Goal: Entertainment & Leisure: Consume media (video, audio)

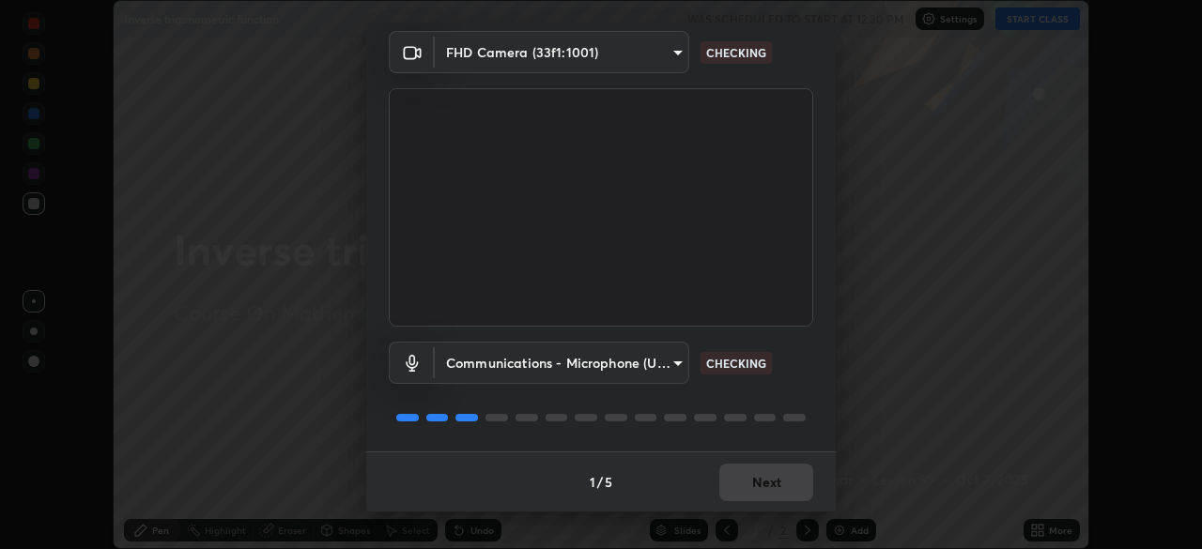
scroll to position [66, 0]
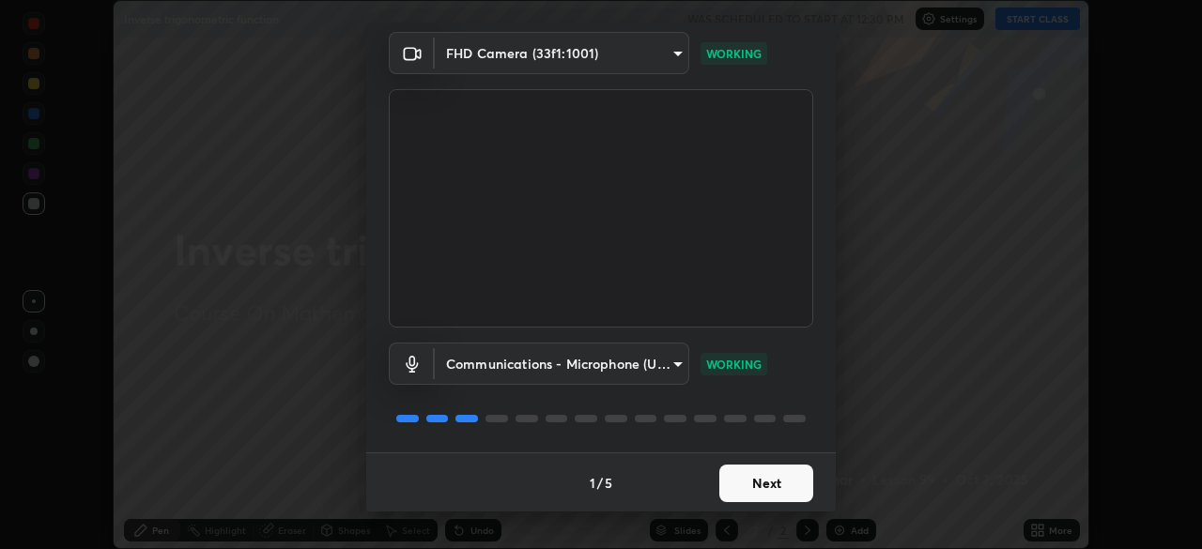
click at [764, 491] on button "Next" at bounding box center [766, 484] width 94 height 38
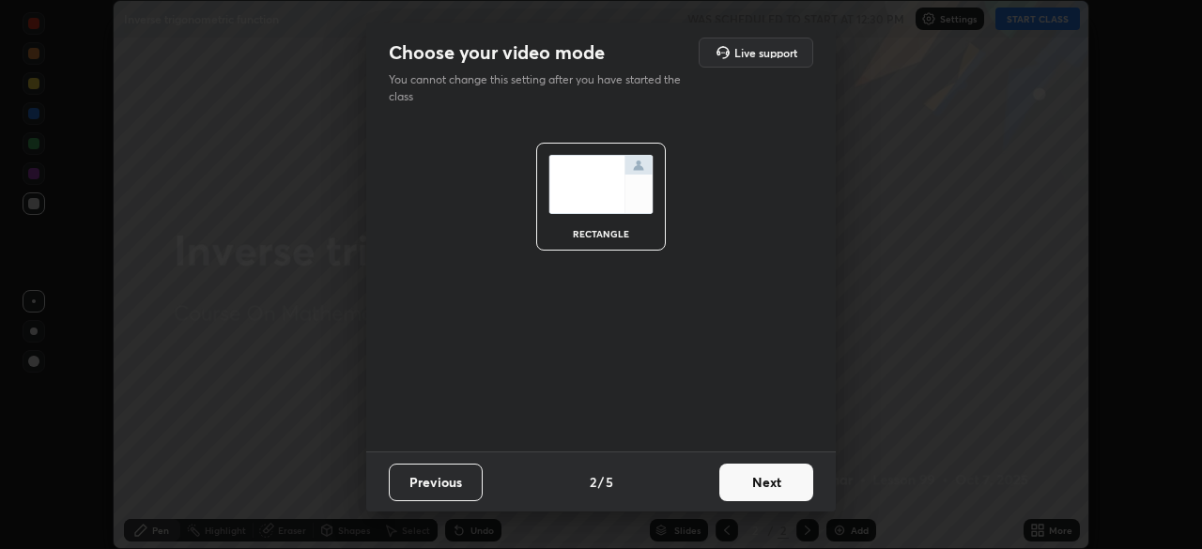
scroll to position [0, 0]
click at [775, 488] on button "Next" at bounding box center [766, 483] width 94 height 38
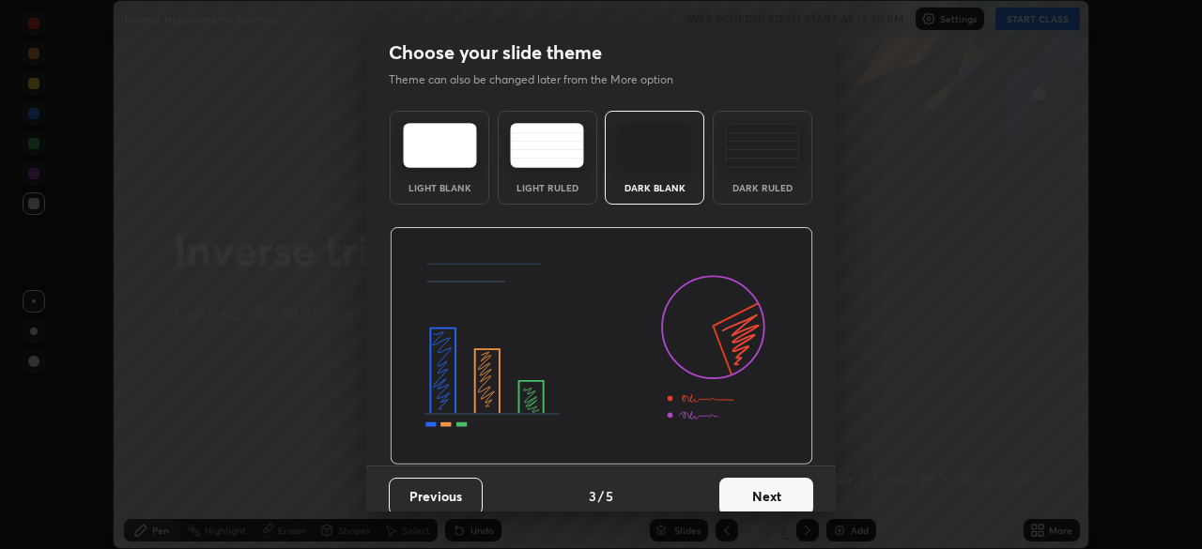
click at [778, 497] on button "Next" at bounding box center [766, 497] width 94 height 38
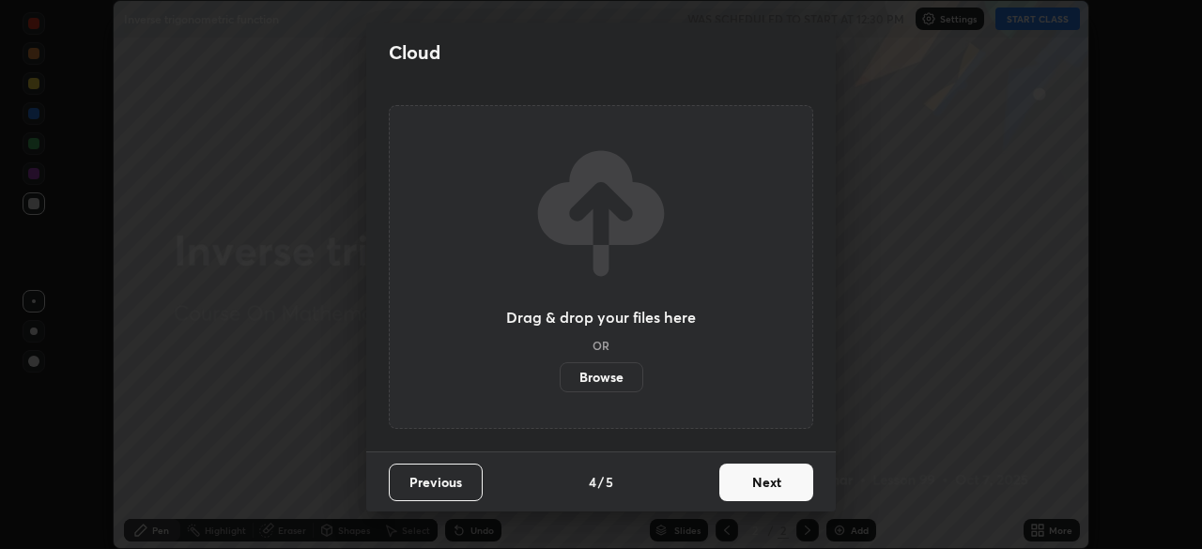
click at [781, 490] on button "Next" at bounding box center [766, 483] width 94 height 38
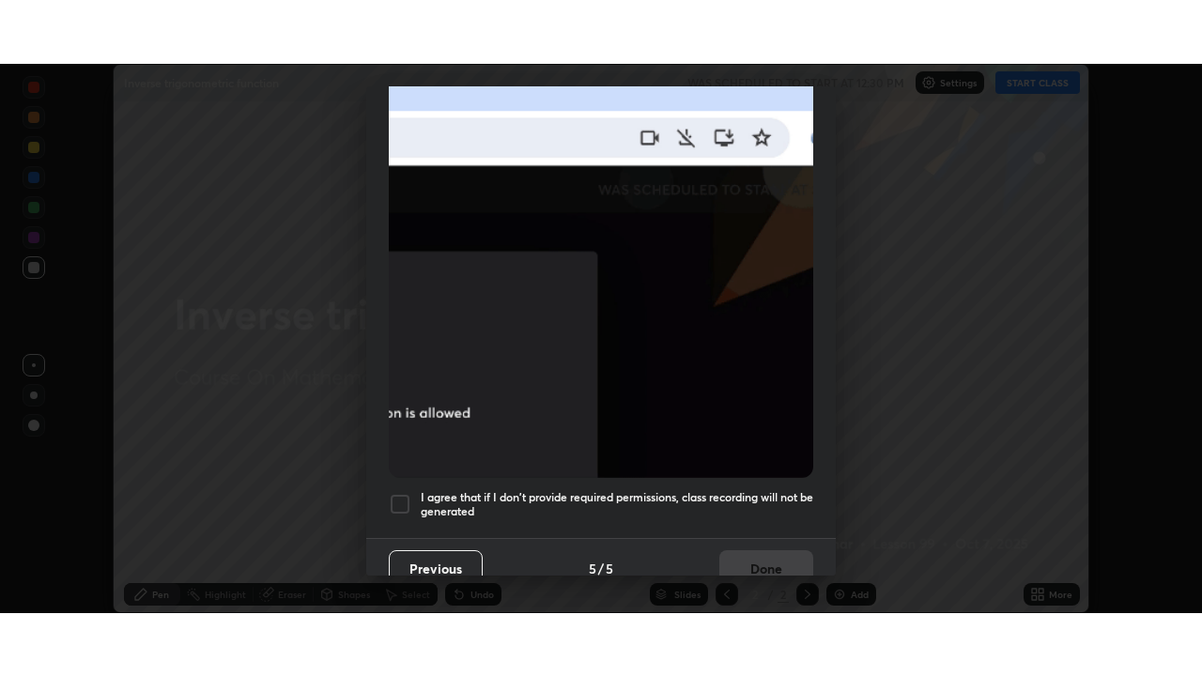
scroll to position [450, 0]
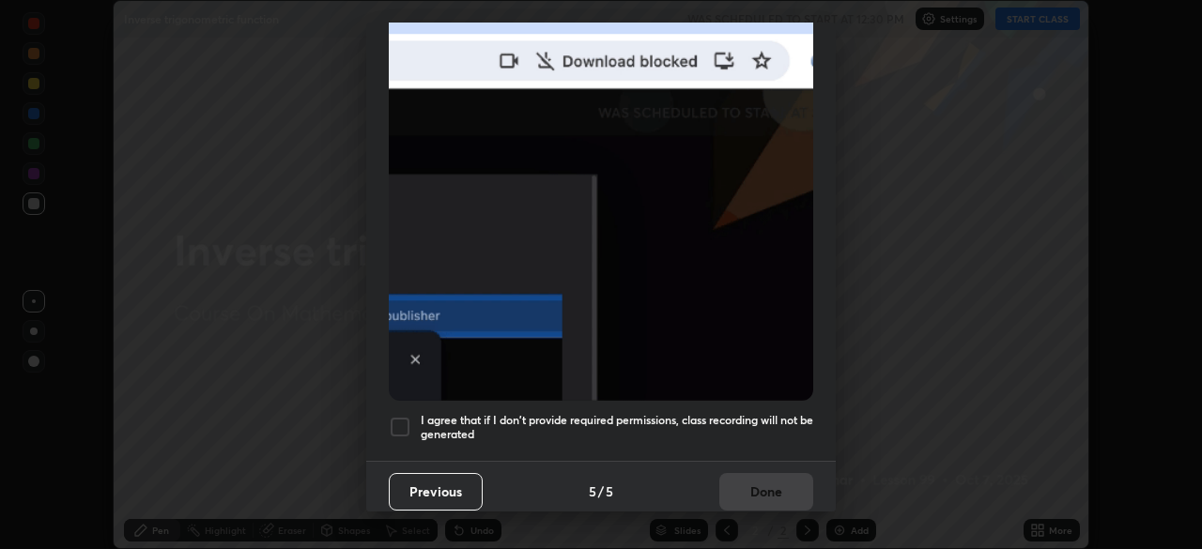
click at [398, 416] on div at bounding box center [400, 427] width 23 height 23
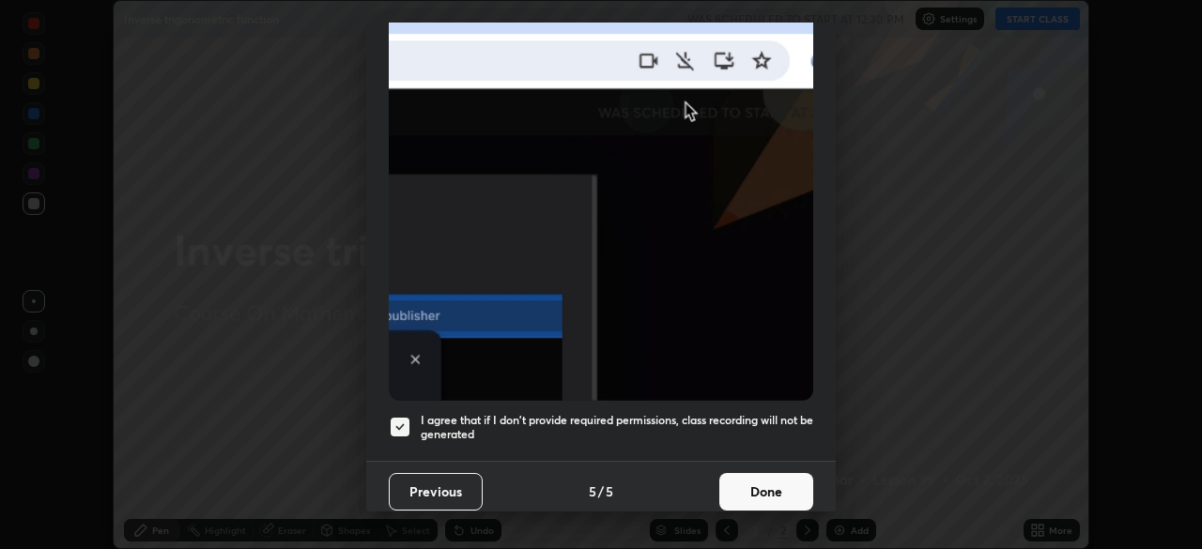
click at [765, 473] on button "Done" at bounding box center [766, 492] width 94 height 38
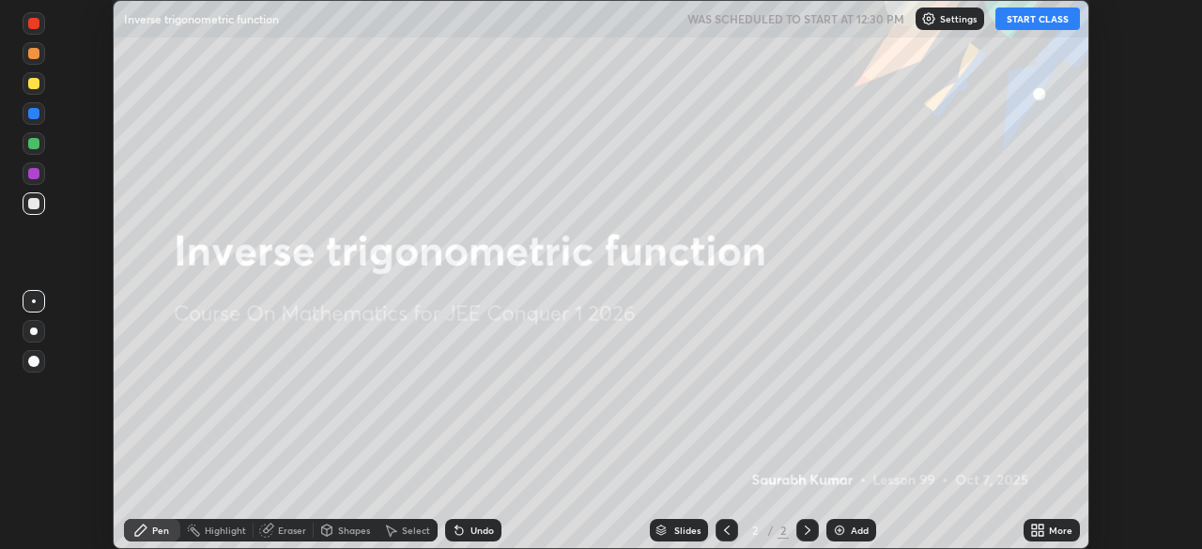
click at [1042, 528] on icon at bounding box center [1041, 527] width 5 height 5
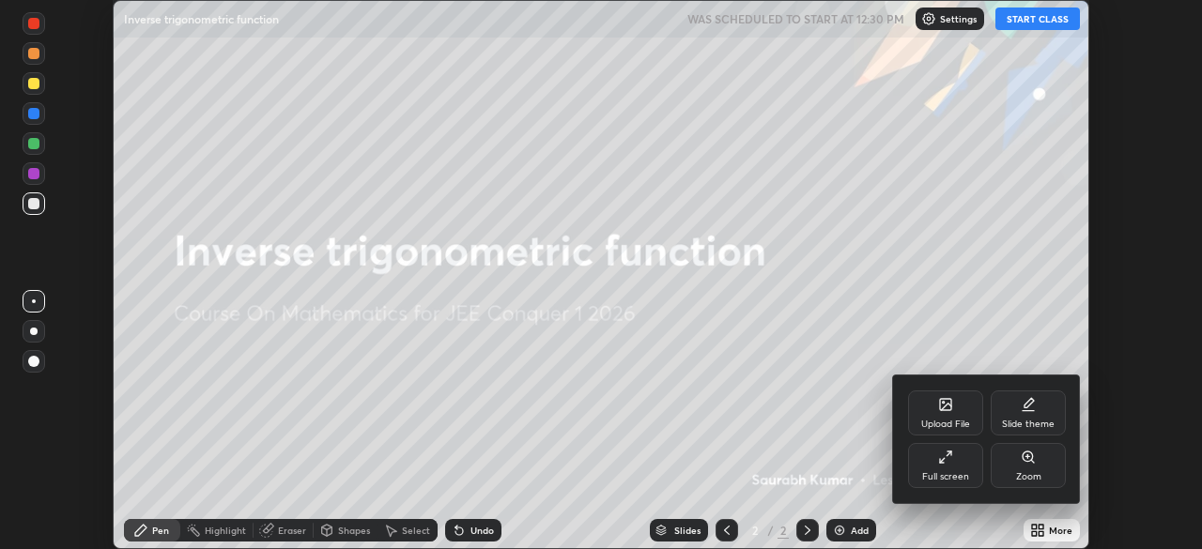
click at [957, 458] on div "Full screen" at bounding box center [945, 465] width 75 height 45
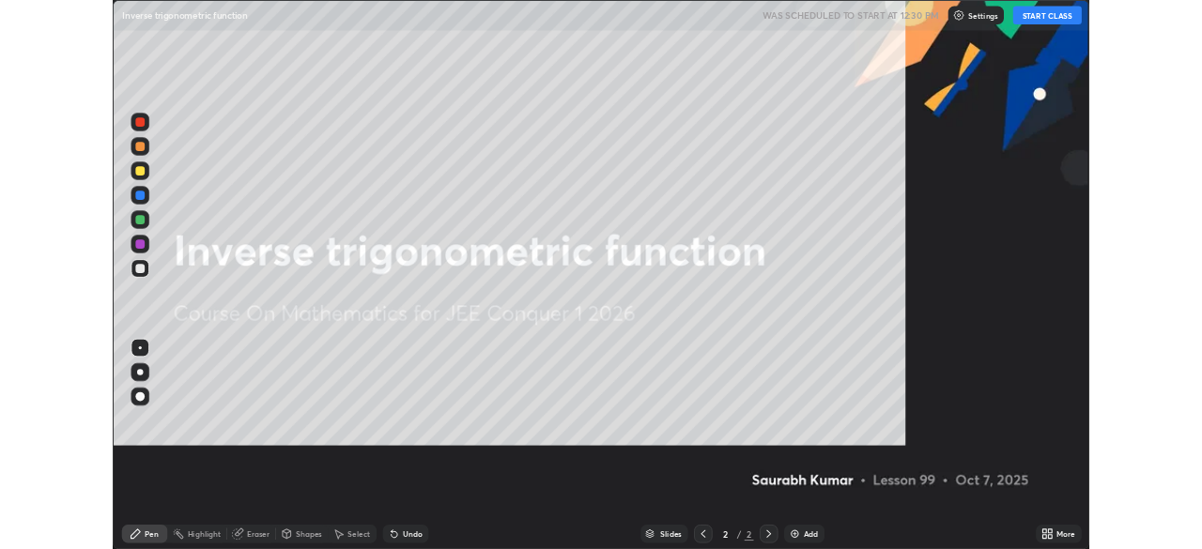
scroll to position [676, 1202]
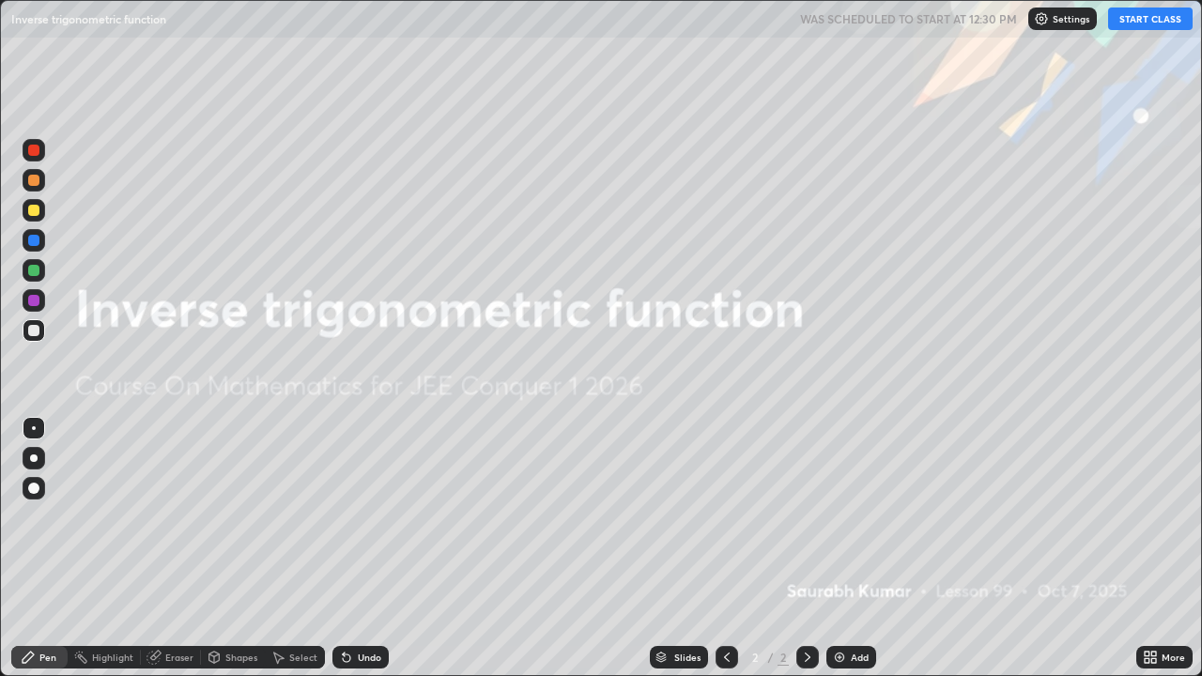
click at [1146, 27] on button "START CLASS" at bounding box center [1150, 19] width 85 height 23
click at [841, 548] on img at bounding box center [839, 657] width 15 height 15
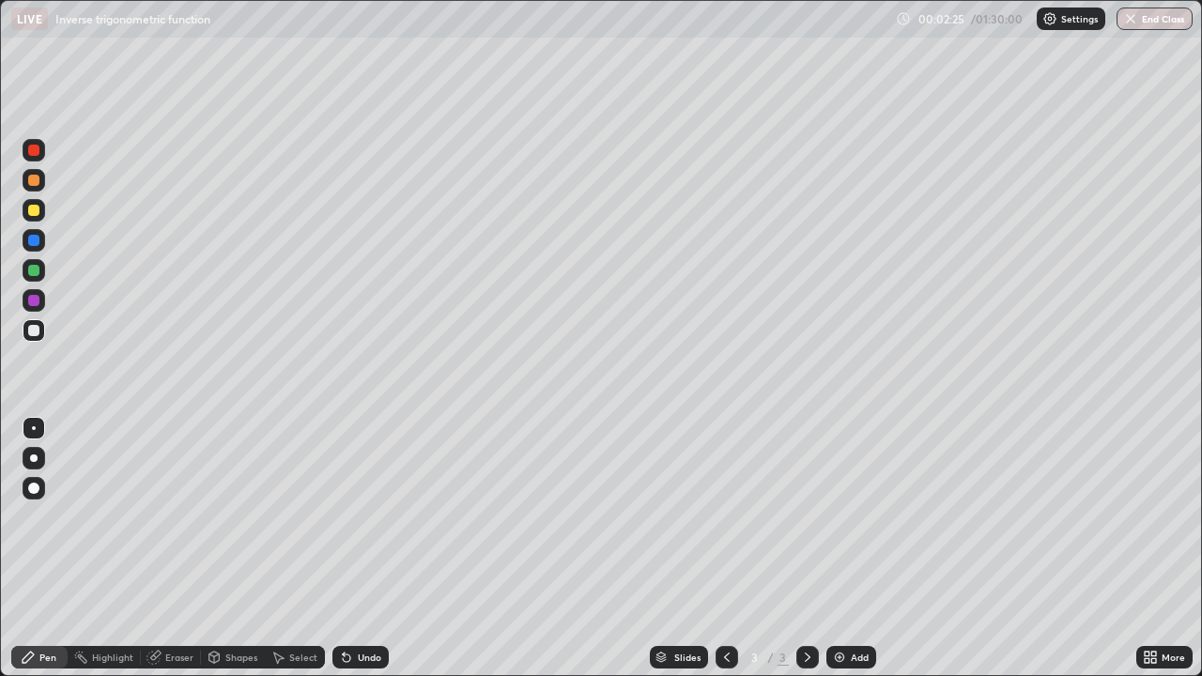
click at [181, 548] on div "Eraser" at bounding box center [171, 657] width 60 height 23
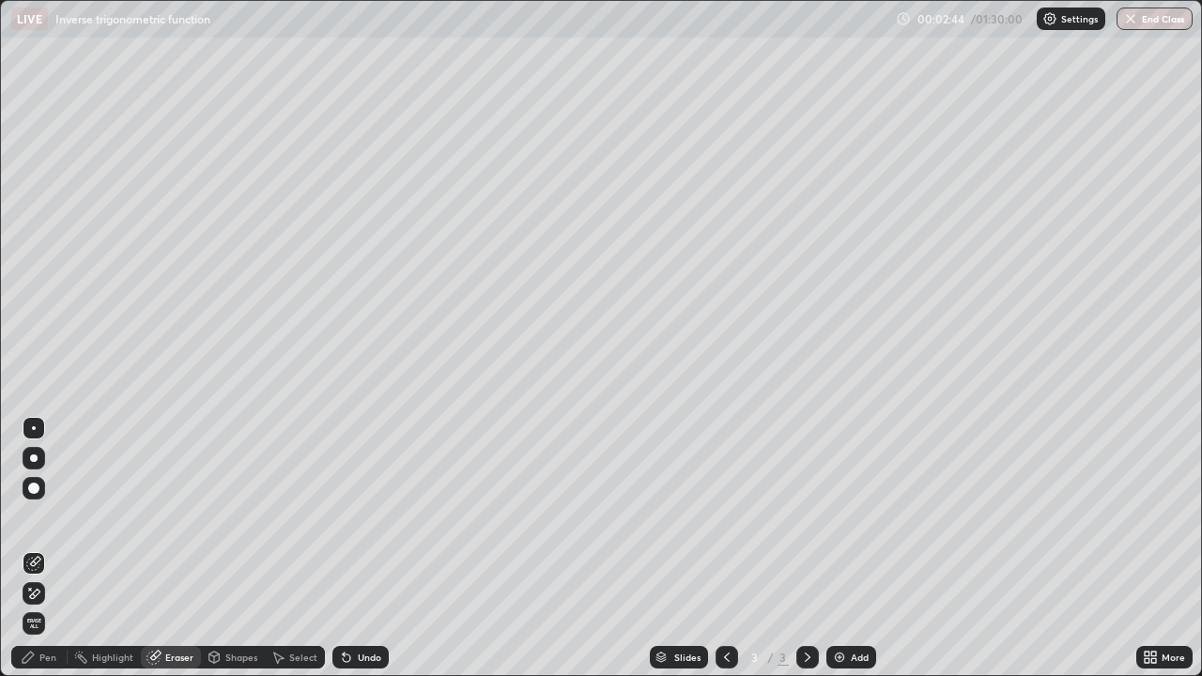
click at [53, 548] on div "Pen" at bounding box center [39, 657] width 56 height 23
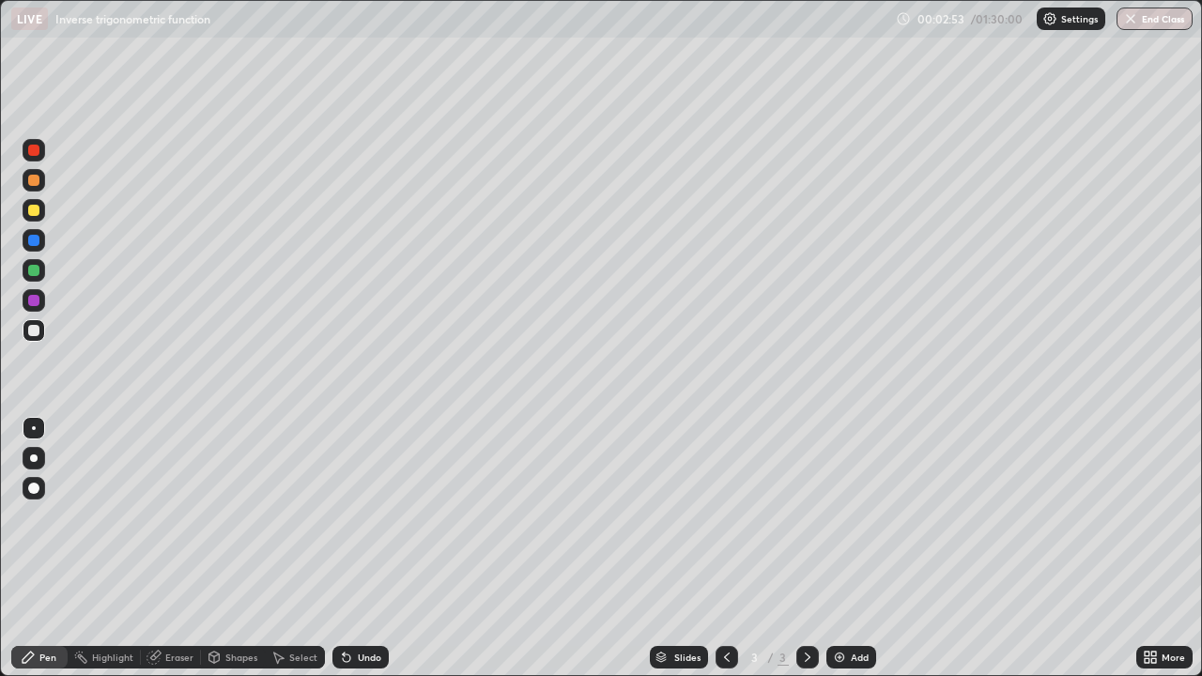
click at [350, 548] on div "Undo" at bounding box center [360, 657] width 56 height 23
click at [360, 548] on div "Undo" at bounding box center [369, 657] width 23 height 9
click at [352, 548] on div "Undo" at bounding box center [360, 657] width 56 height 23
click at [1147, 548] on icon at bounding box center [1147, 660] width 5 height 5
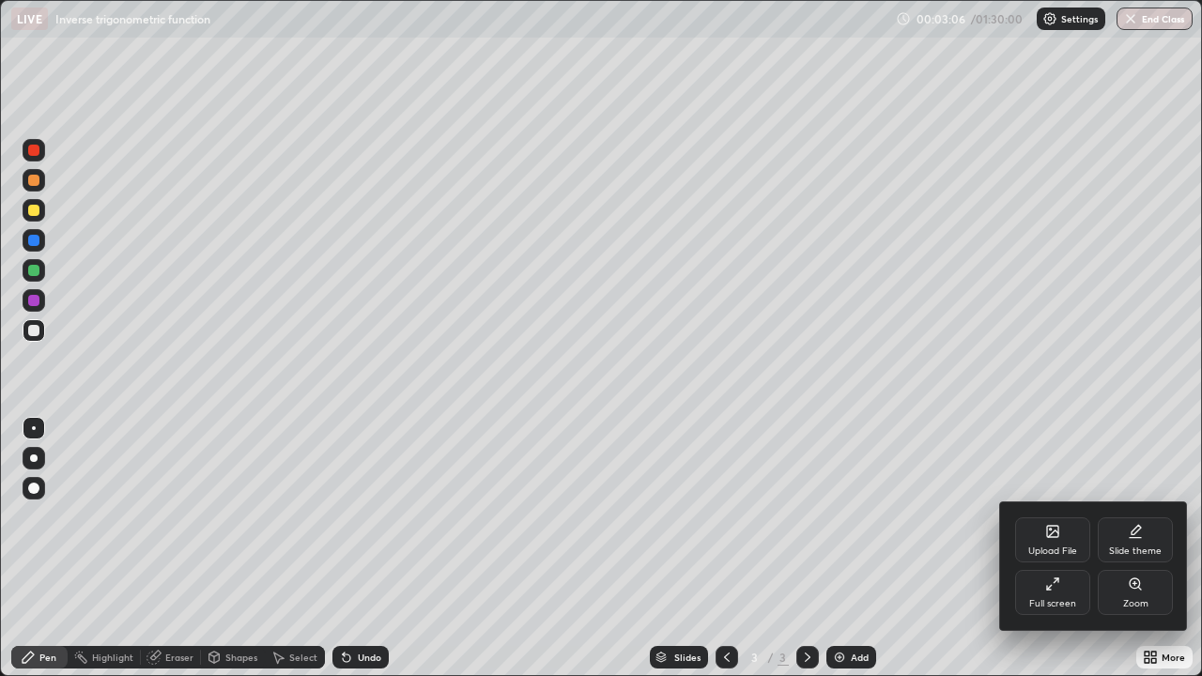
click at [1062, 548] on div "Full screen" at bounding box center [1052, 592] width 75 height 45
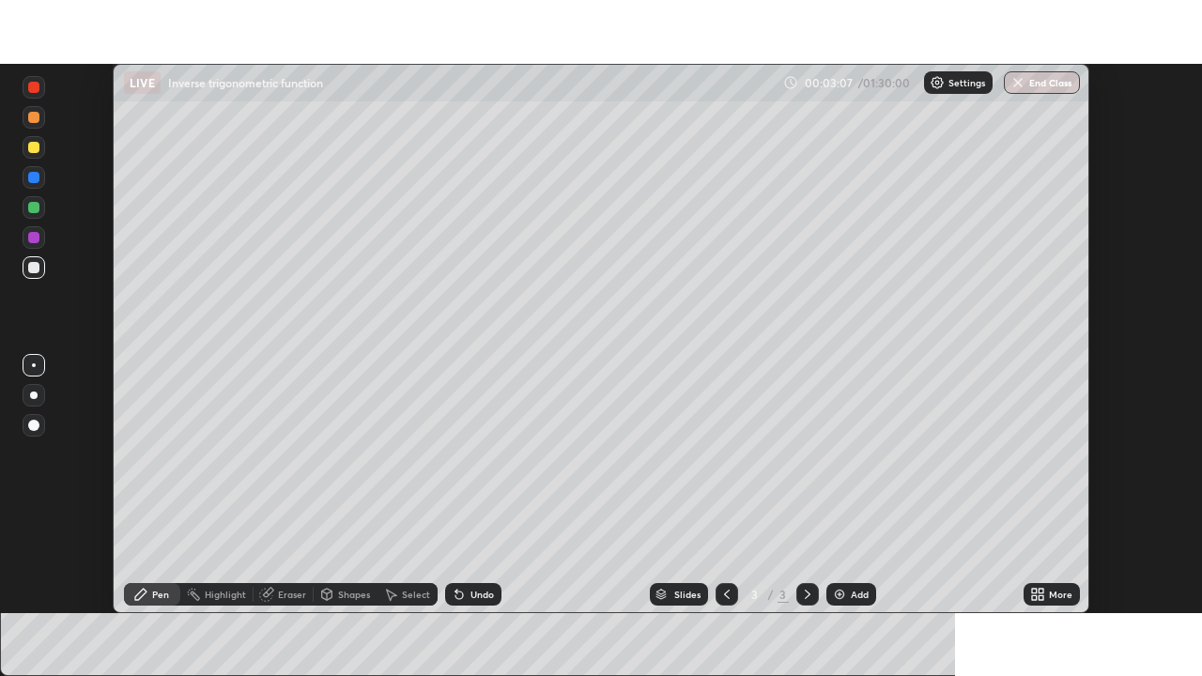
scroll to position [93366, 92713]
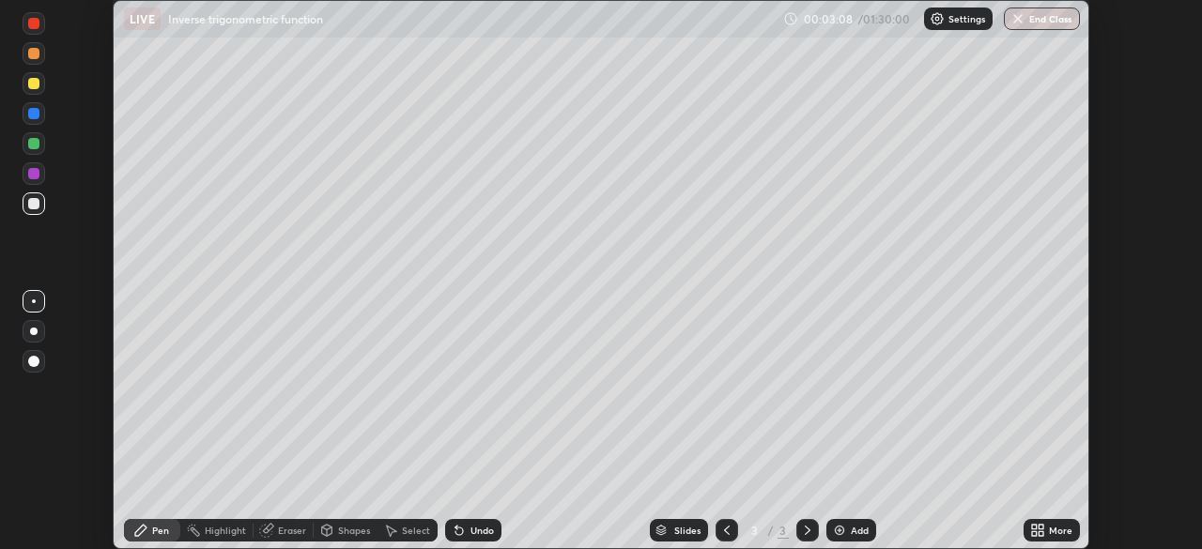
click at [1041, 526] on icon at bounding box center [1041, 527] width 5 height 5
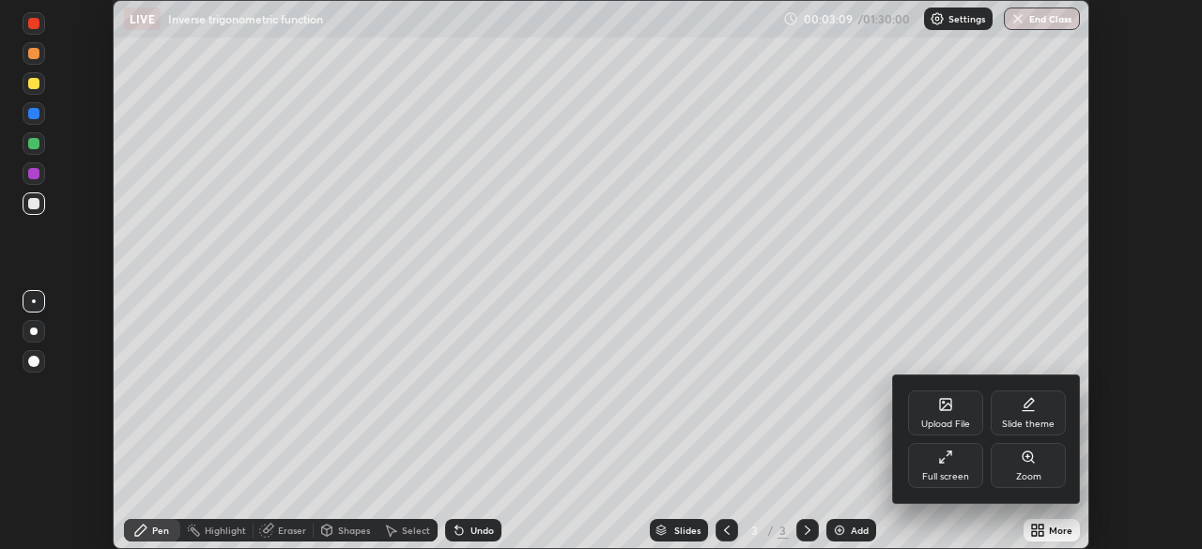
click at [949, 459] on icon at bounding box center [945, 457] width 15 height 15
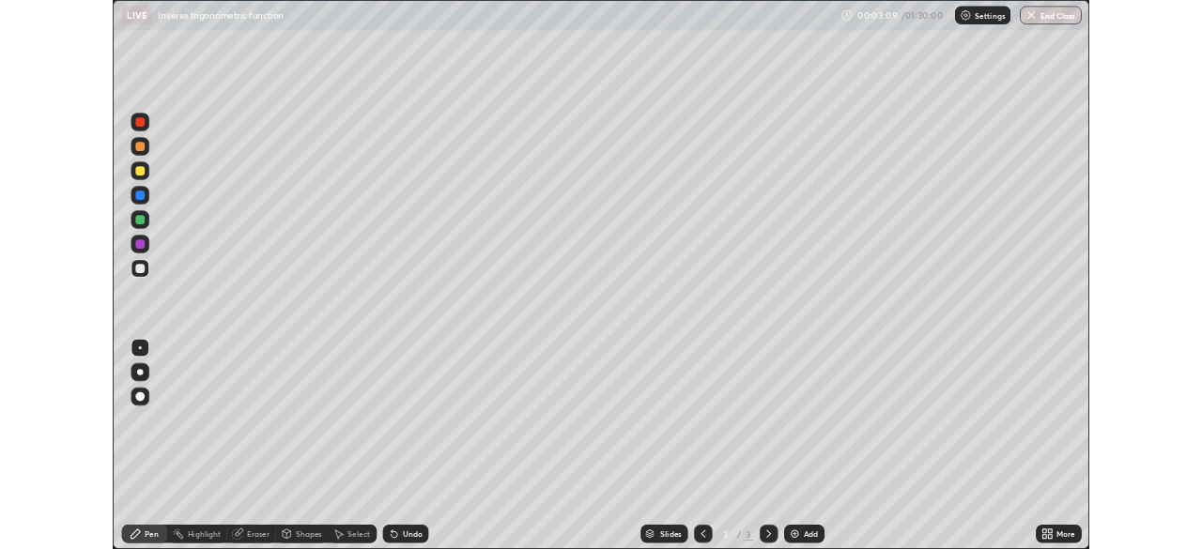
scroll to position [676, 1202]
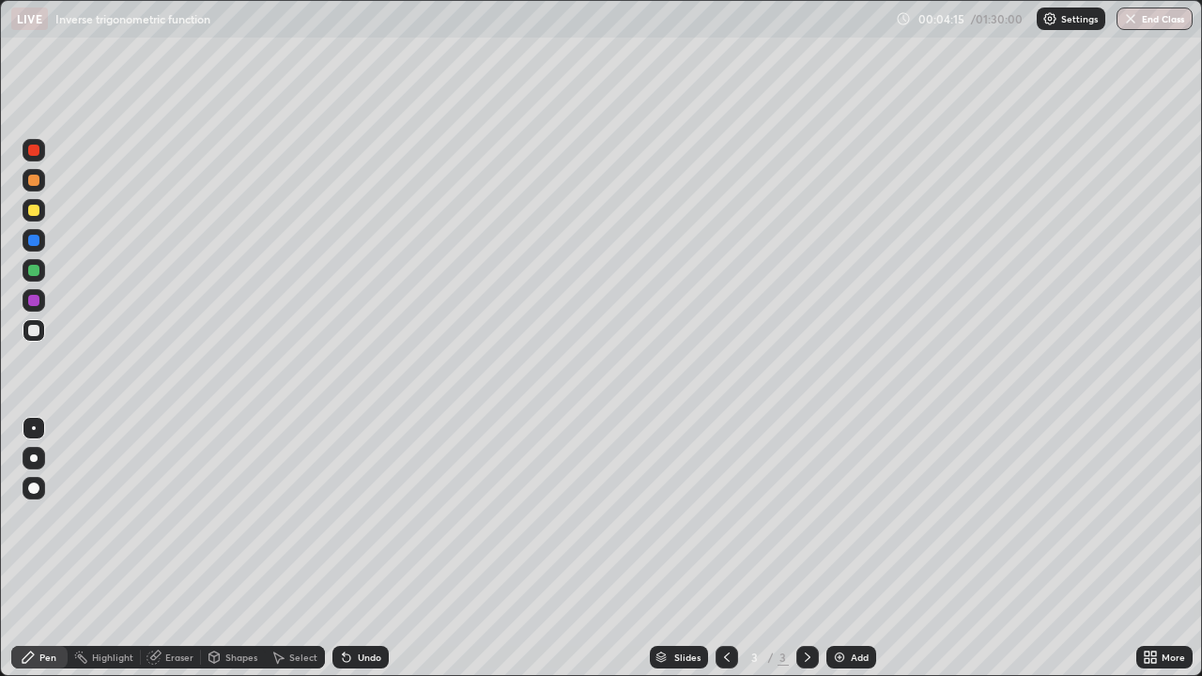
click at [176, 548] on div "Eraser" at bounding box center [179, 657] width 28 height 9
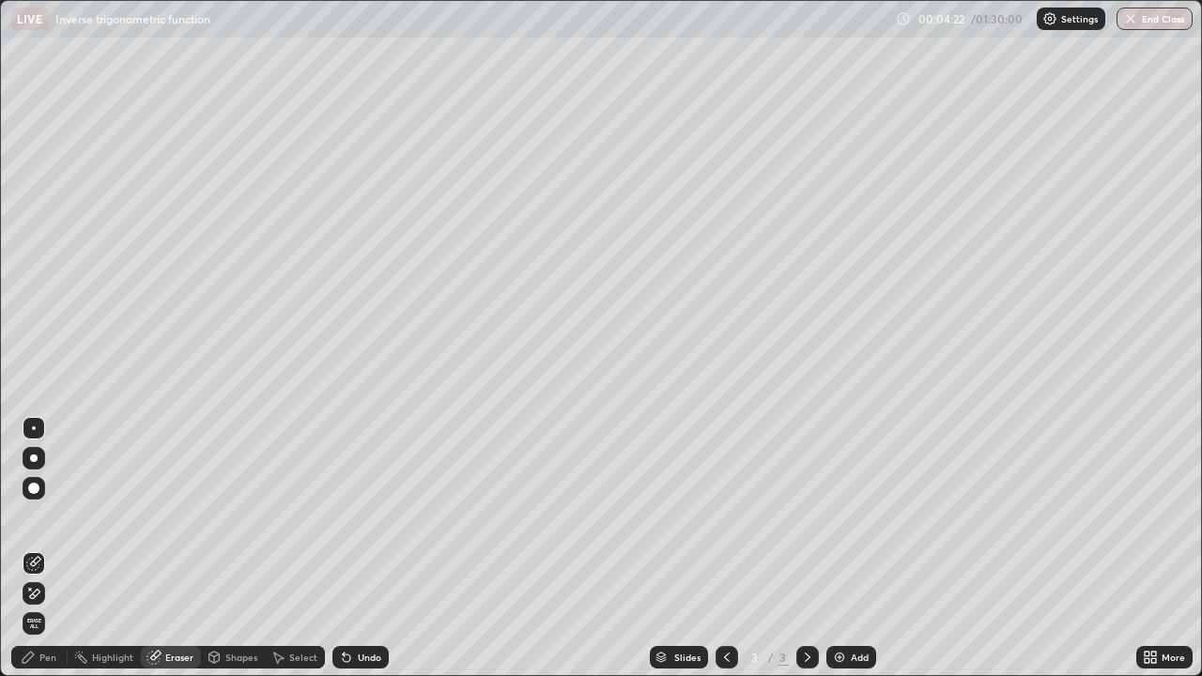
click at [36, 490] on div at bounding box center [33, 488] width 11 height 11
click at [54, 548] on div "Pen" at bounding box center [47, 657] width 17 height 9
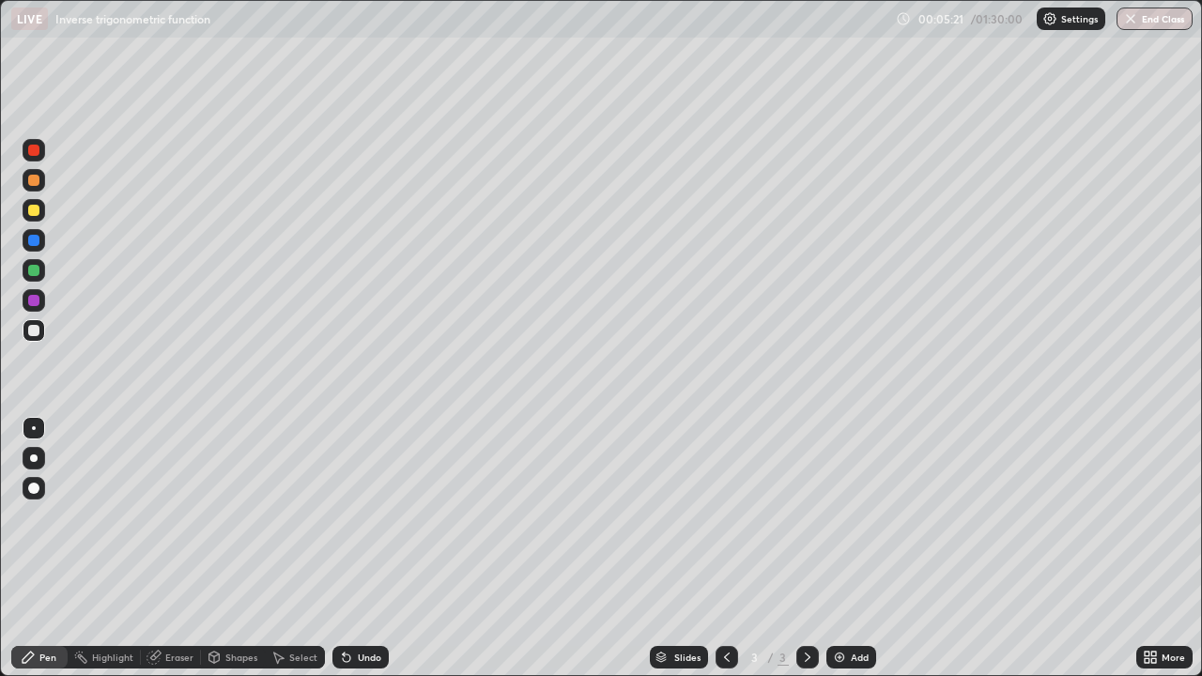
click at [838, 548] on img at bounding box center [839, 657] width 15 height 15
click at [348, 548] on div "Undo" at bounding box center [360, 657] width 56 height 23
click at [347, 548] on icon at bounding box center [347, 659] width 8 height 8
click at [841, 548] on img at bounding box center [839, 657] width 15 height 15
click at [843, 548] on img at bounding box center [839, 657] width 15 height 15
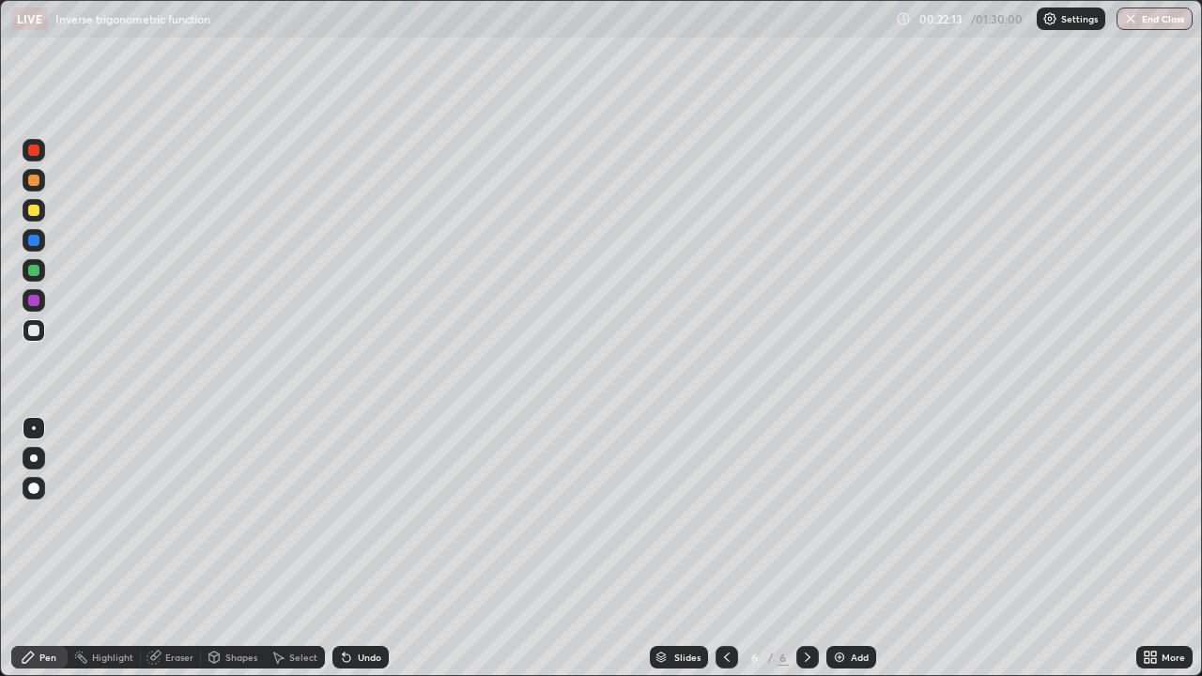
click at [846, 548] on div "Add" at bounding box center [851, 657] width 50 height 23
click at [841, 548] on img at bounding box center [839, 657] width 15 height 15
click at [174, 548] on div "Eraser" at bounding box center [179, 657] width 28 height 9
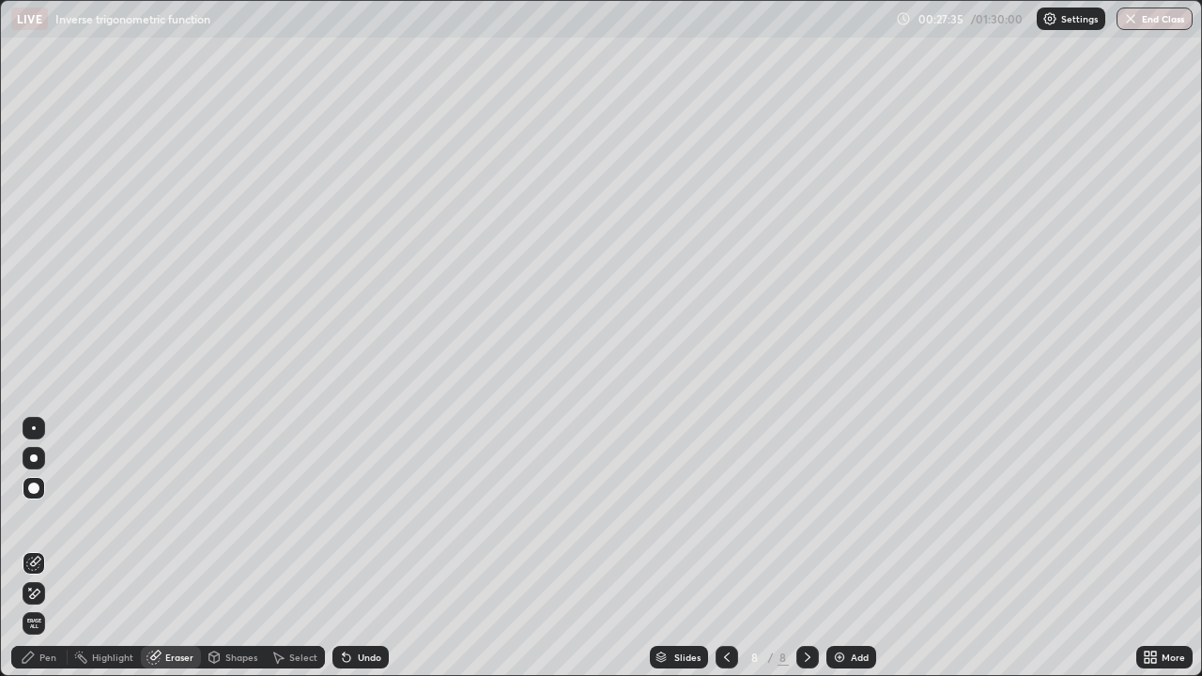
click at [47, 548] on div "Pen" at bounding box center [47, 657] width 17 height 9
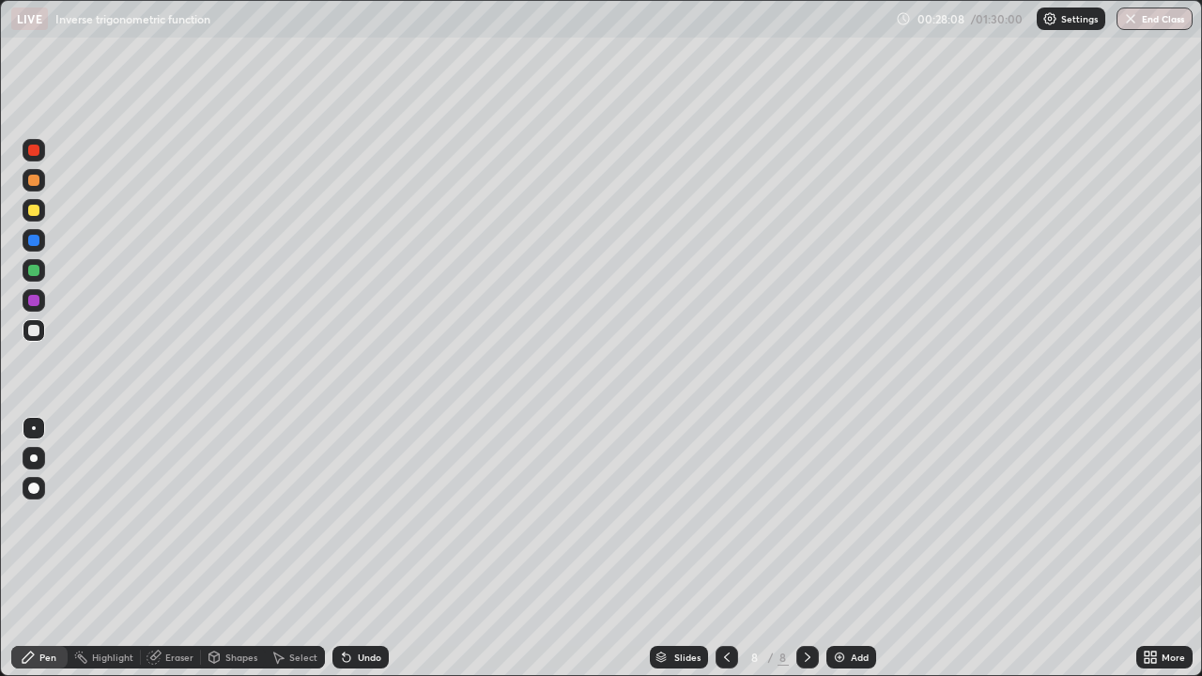
click at [344, 548] on icon at bounding box center [347, 659] width 8 height 8
click at [350, 548] on icon at bounding box center [346, 657] width 15 height 15
click at [352, 548] on div "Undo" at bounding box center [360, 657] width 56 height 23
click at [834, 548] on img at bounding box center [839, 657] width 15 height 15
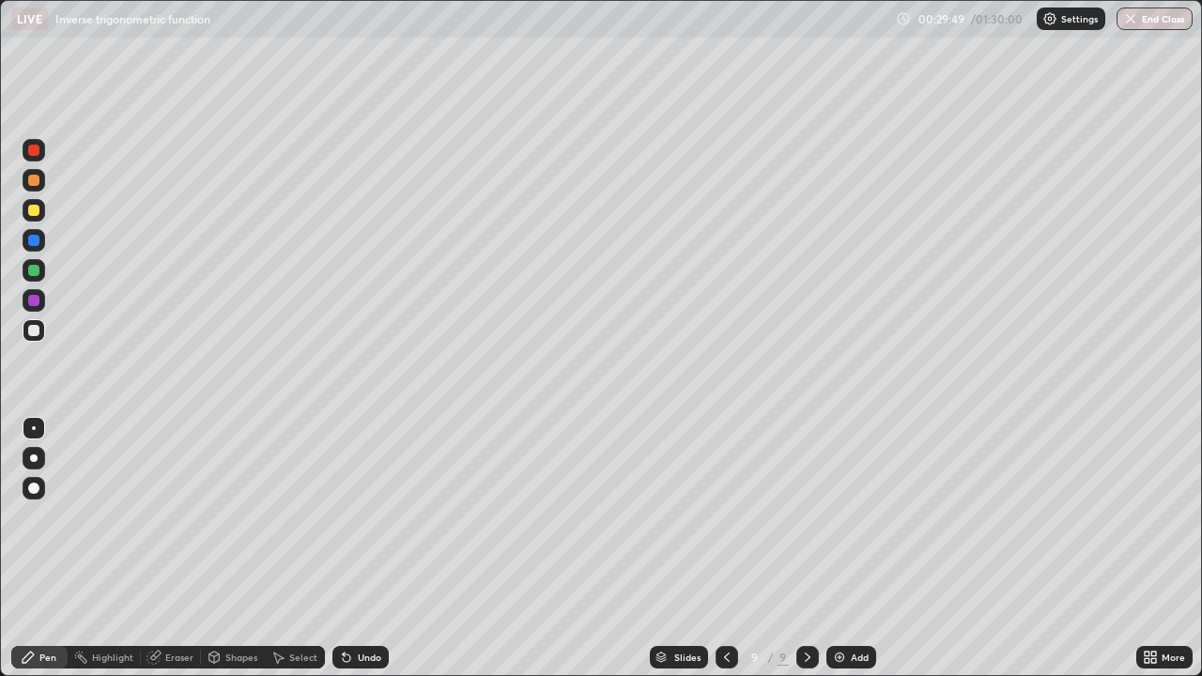
click at [726, 548] on icon at bounding box center [726, 657] width 15 height 15
click at [812, 548] on icon at bounding box center [807, 657] width 15 height 15
click at [837, 548] on img at bounding box center [839, 657] width 15 height 15
click at [841, 548] on img at bounding box center [839, 657] width 15 height 15
click at [837, 548] on img at bounding box center [839, 657] width 15 height 15
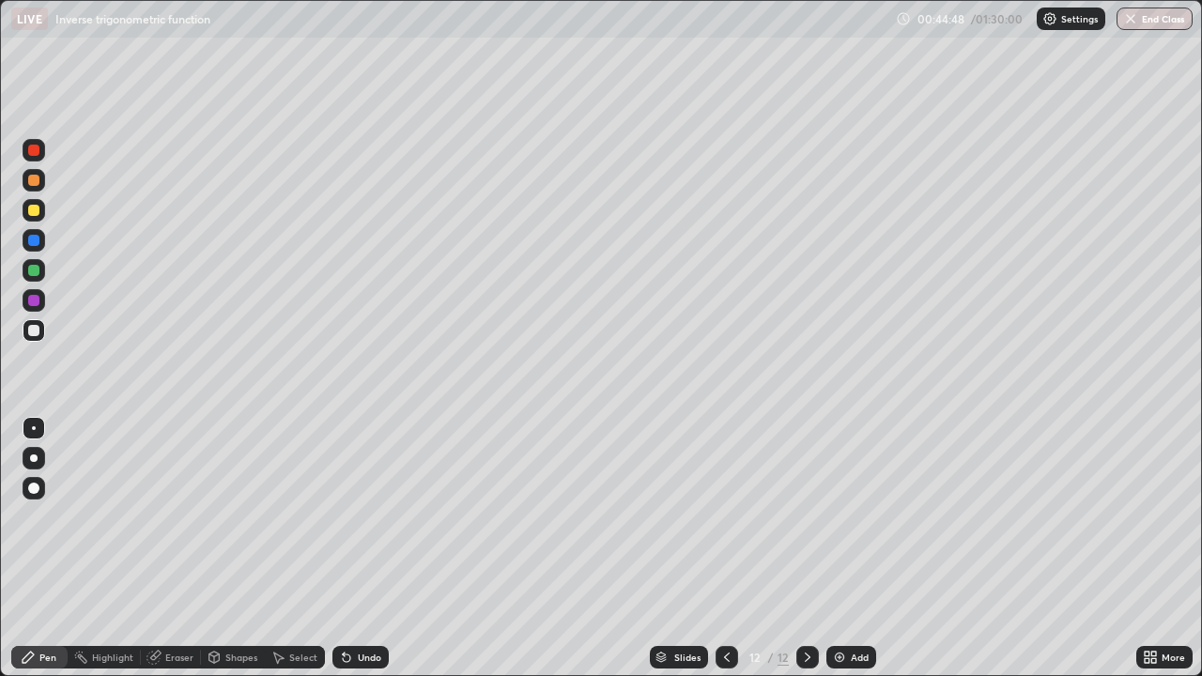
click at [841, 548] on img at bounding box center [839, 657] width 15 height 15
click at [725, 548] on icon at bounding box center [726, 657] width 15 height 15
click at [808, 548] on icon at bounding box center [807, 657] width 15 height 15
click at [723, 548] on icon at bounding box center [726, 657] width 15 height 15
click at [806, 548] on icon at bounding box center [807, 657] width 15 height 15
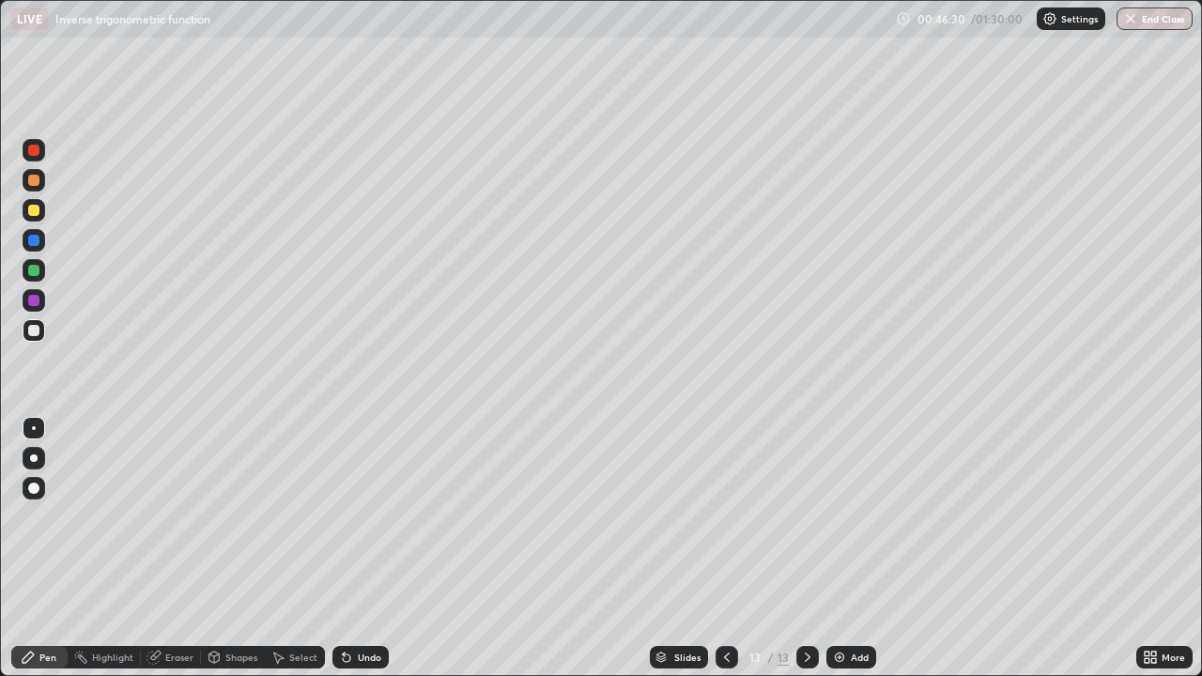
click at [841, 548] on img at bounding box center [839, 657] width 15 height 15
click at [836, 548] on img at bounding box center [839, 657] width 15 height 15
click at [725, 548] on icon at bounding box center [726, 657] width 15 height 15
click at [808, 548] on icon at bounding box center [807, 657] width 15 height 15
click at [836, 548] on img at bounding box center [839, 657] width 15 height 15
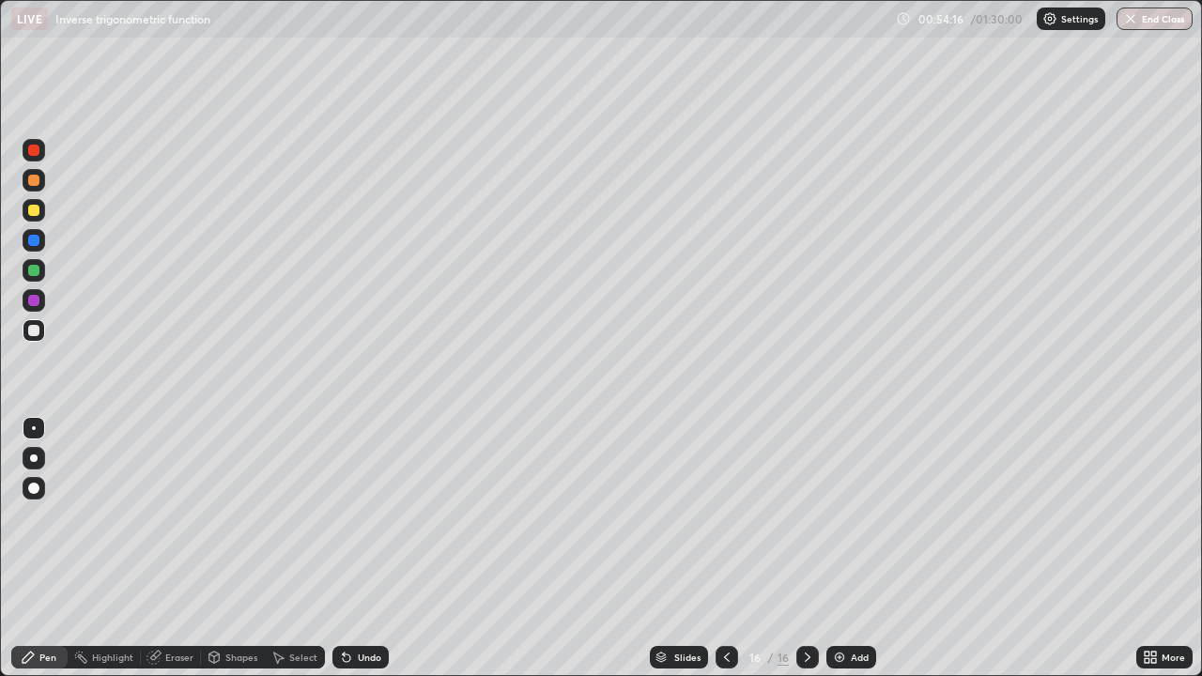
click at [183, 548] on div "Eraser" at bounding box center [179, 657] width 28 height 9
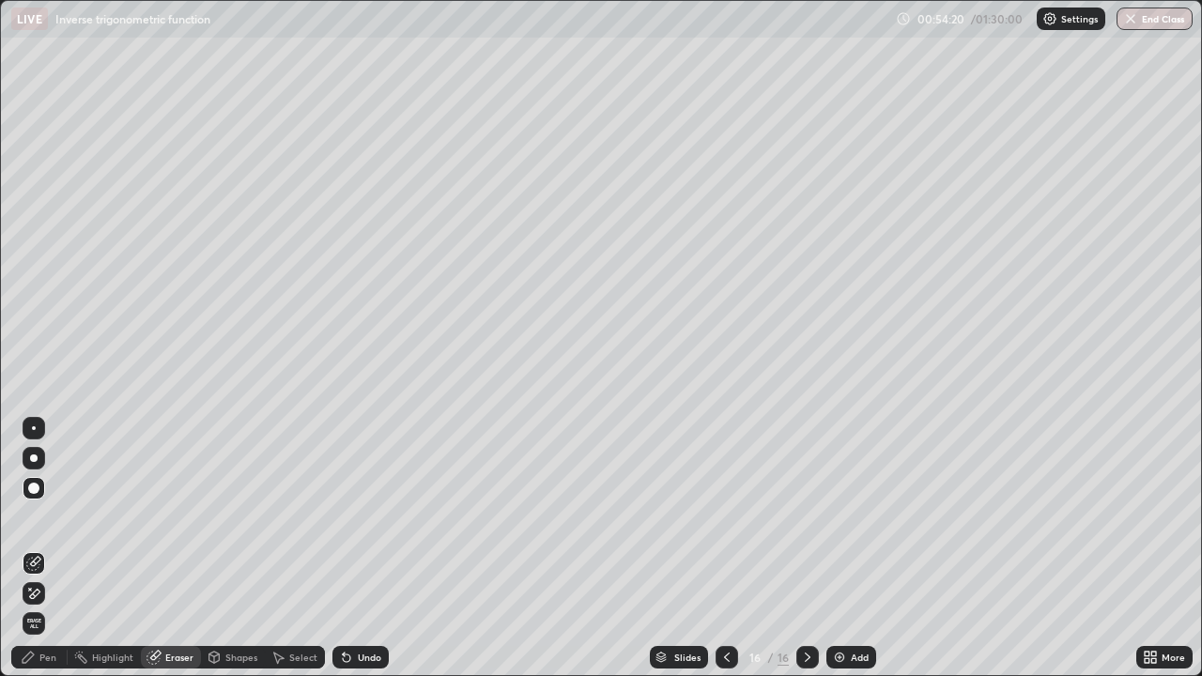
click at [44, 548] on div "Pen" at bounding box center [39, 657] width 56 height 23
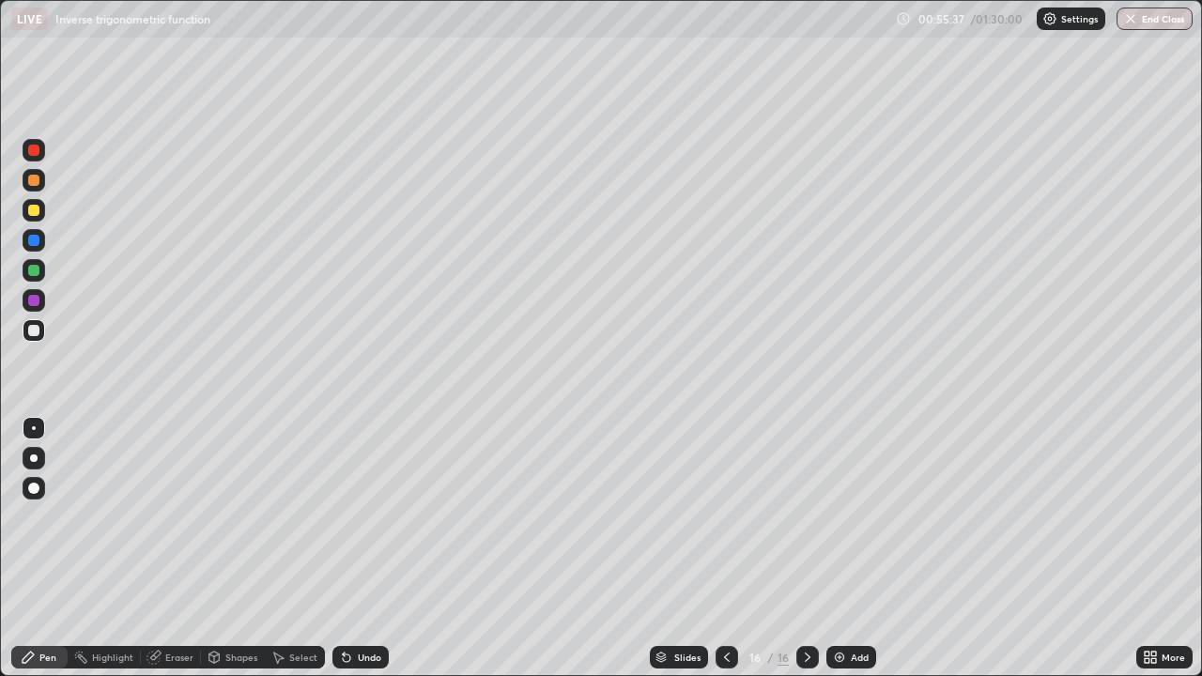
click at [344, 548] on icon at bounding box center [347, 659] width 8 height 8
click at [349, 548] on icon at bounding box center [346, 657] width 15 height 15
click at [838, 548] on img at bounding box center [839, 657] width 15 height 15
click at [837, 548] on img at bounding box center [839, 657] width 15 height 15
click at [185, 548] on div "Eraser" at bounding box center [179, 657] width 28 height 9
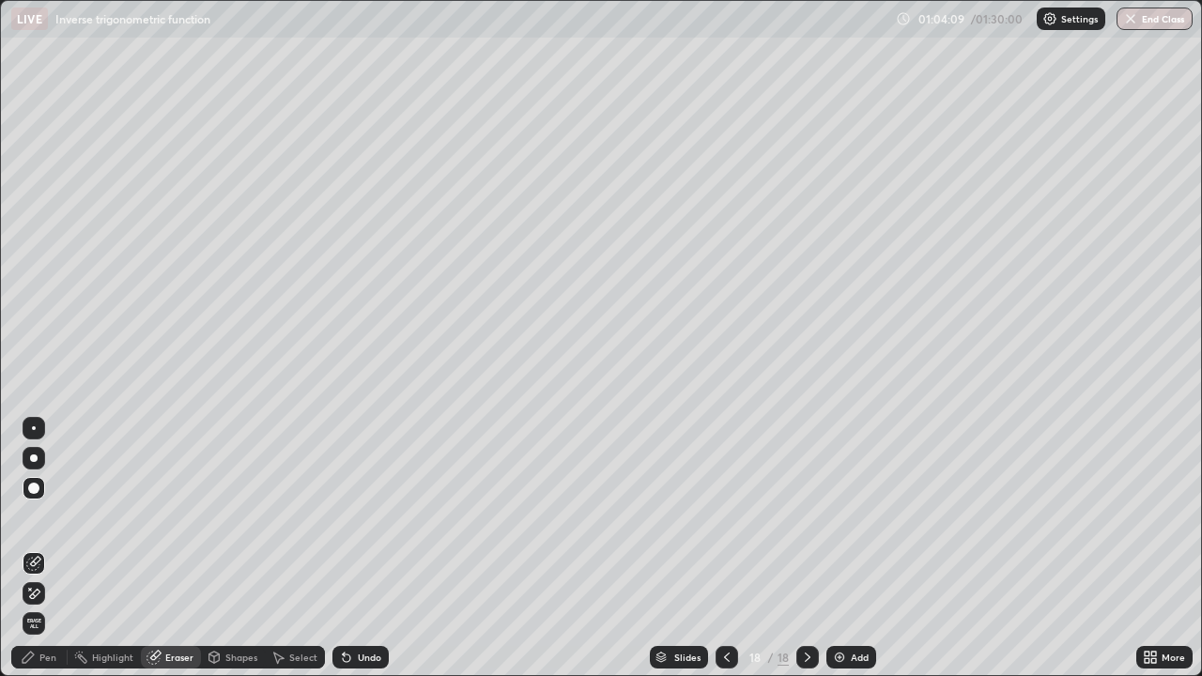
click at [45, 548] on div "Pen" at bounding box center [47, 657] width 17 height 9
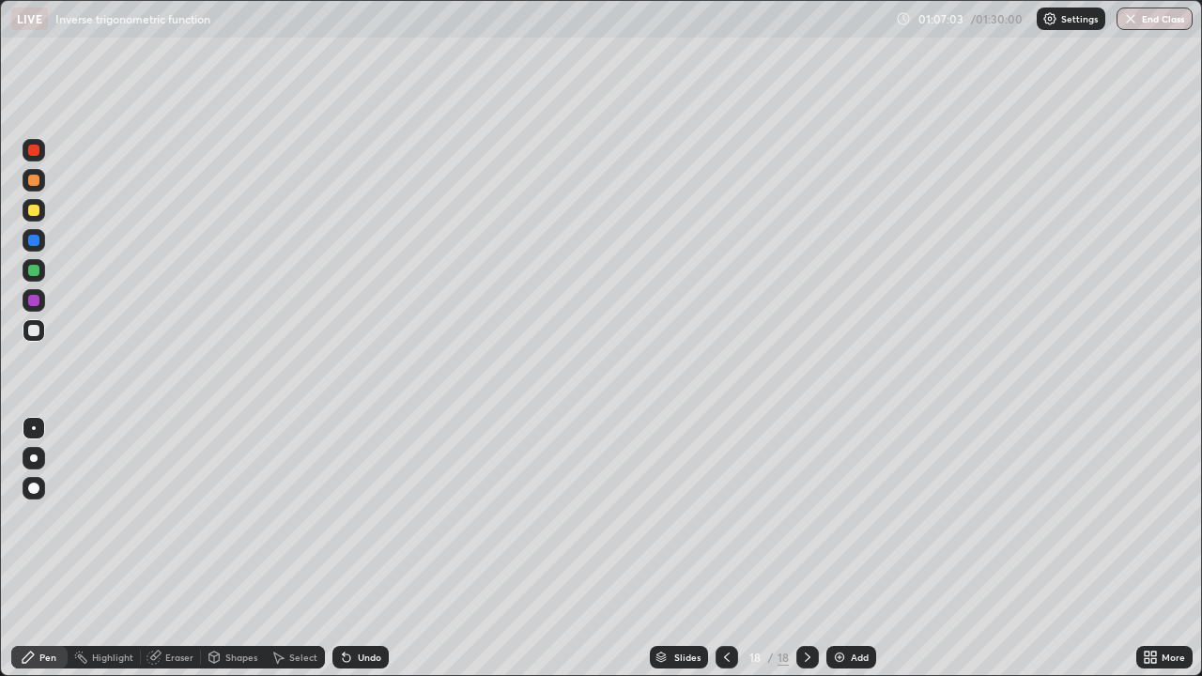
click at [841, 548] on img at bounding box center [839, 657] width 15 height 15
click at [734, 548] on div at bounding box center [727, 657] width 23 height 23
click at [725, 548] on icon at bounding box center [726, 657] width 15 height 15
click at [814, 548] on div at bounding box center [807, 657] width 23 height 23
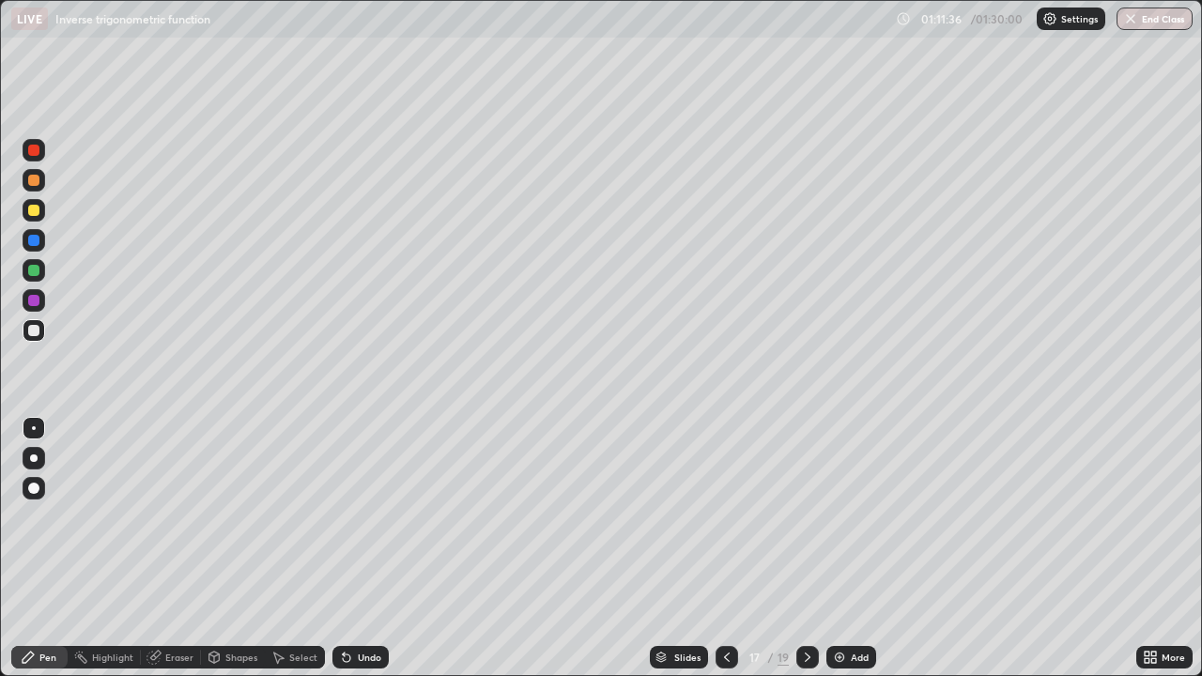
click at [810, 548] on div at bounding box center [807, 657] width 23 height 23
click at [805, 548] on icon at bounding box center [807, 657] width 15 height 15
click at [809, 548] on icon at bounding box center [807, 657] width 15 height 15
click at [837, 548] on img at bounding box center [839, 657] width 15 height 15
click at [842, 548] on img at bounding box center [840, 657] width 15 height 15
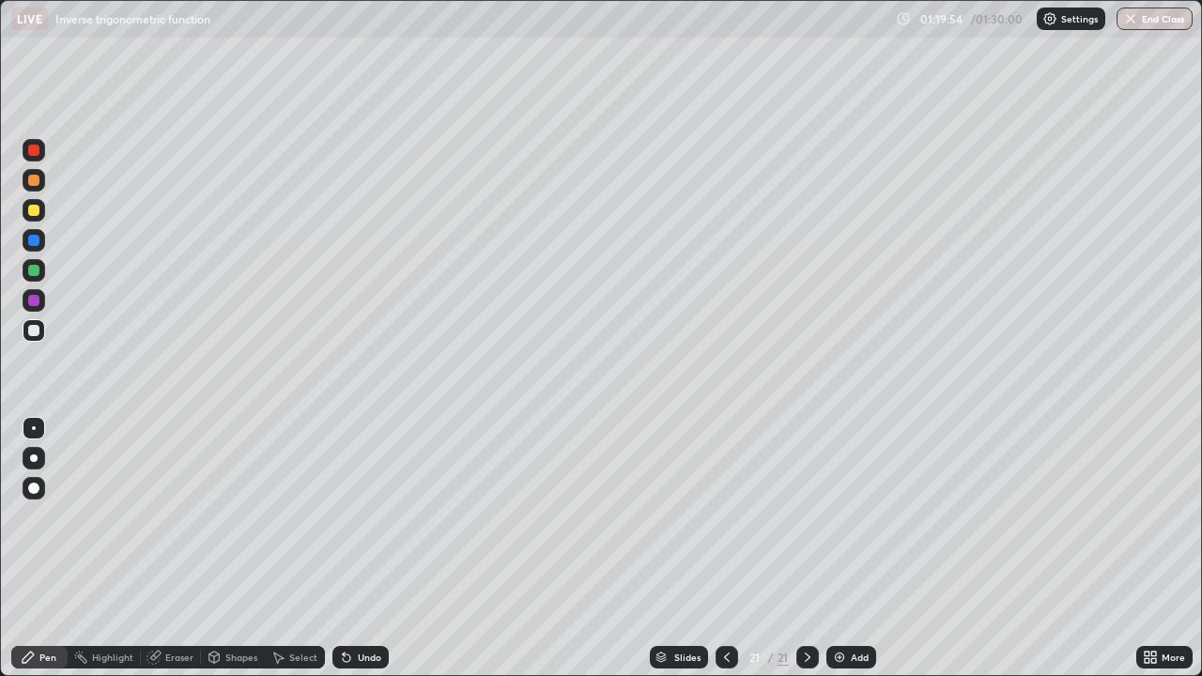
click at [1128, 22] on img "button" at bounding box center [1130, 18] width 15 height 15
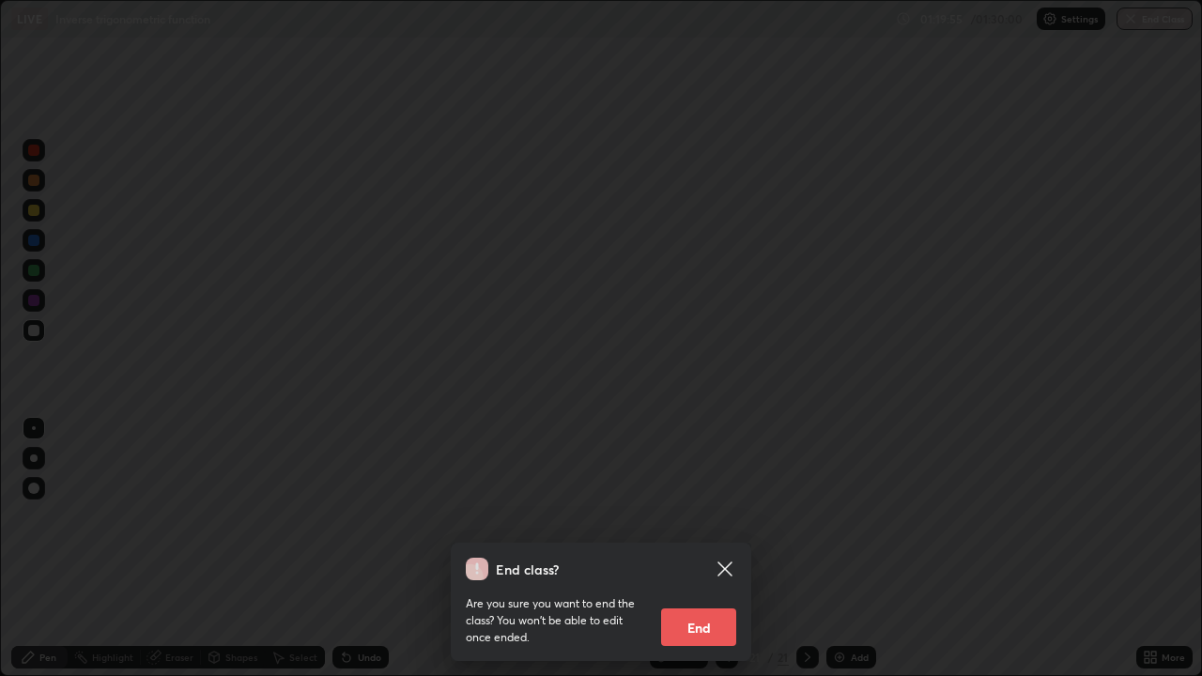
click at [704, 548] on button "End" at bounding box center [698, 628] width 75 height 38
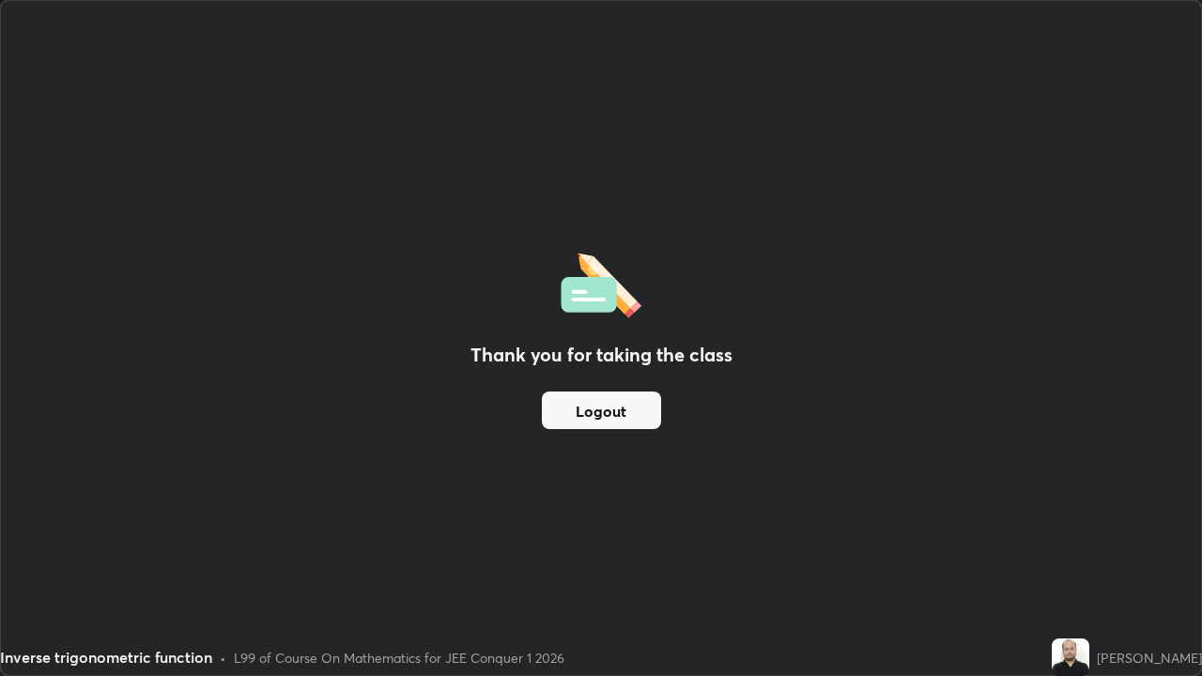
click at [616, 410] on button "Logout" at bounding box center [601, 411] width 119 height 38
click at [615, 420] on button "Logout" at bounding box center [601, 411] width 119 height 38
click at [619, 414] on button "Logout" at bounding box center [601, 411] width 119 height 38
click at [625, 409] on button "Logout" at bounding box center [601, 411] width 119 height 38
click at [629, 405] on button "Logout" at bounding box center [601, 411] width 119 height 38
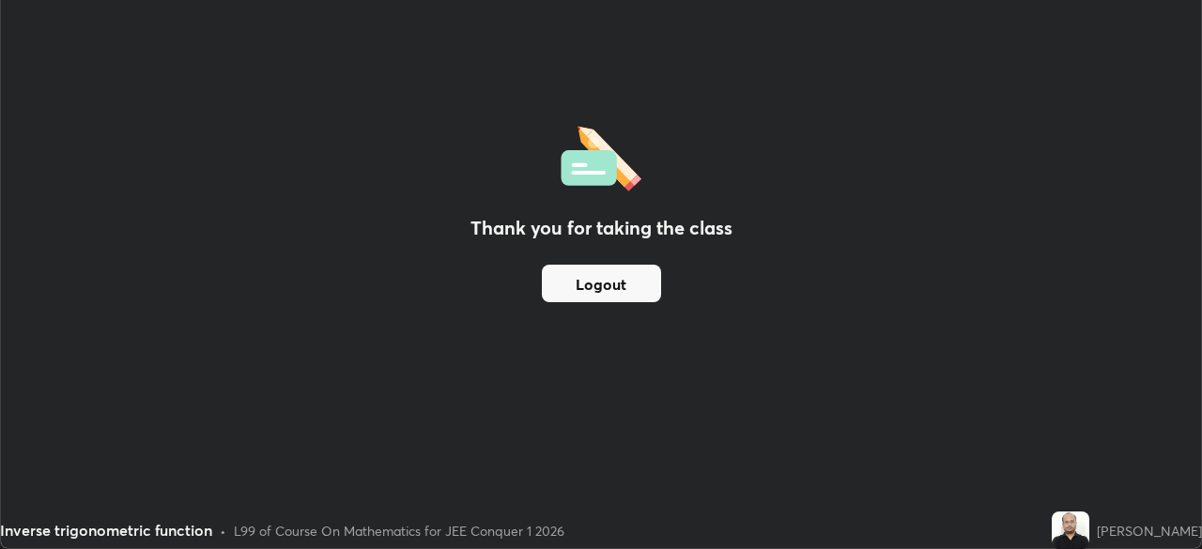
scroll to position [93366, 92713]
